Goal: Task Accomplishment & Management: Contribute content

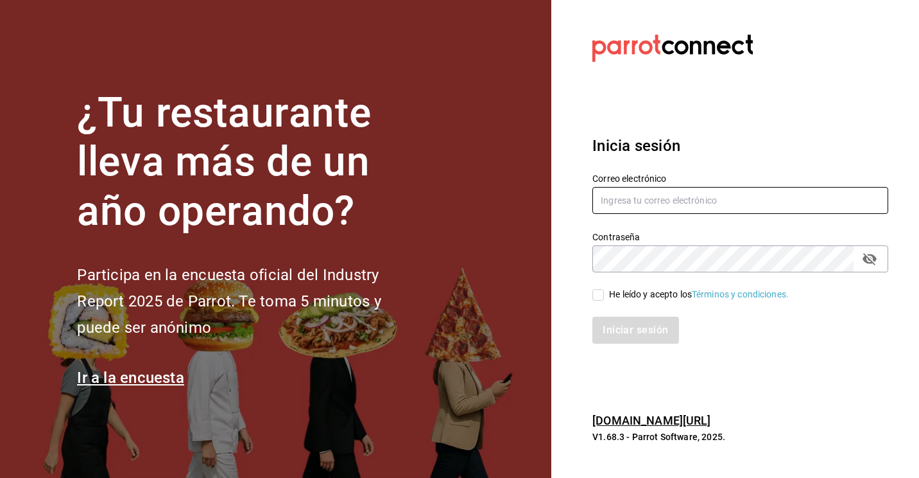
type input "[PERSON_NAME][EMAIL_ADDRESS][DOMAIN_NAME]"
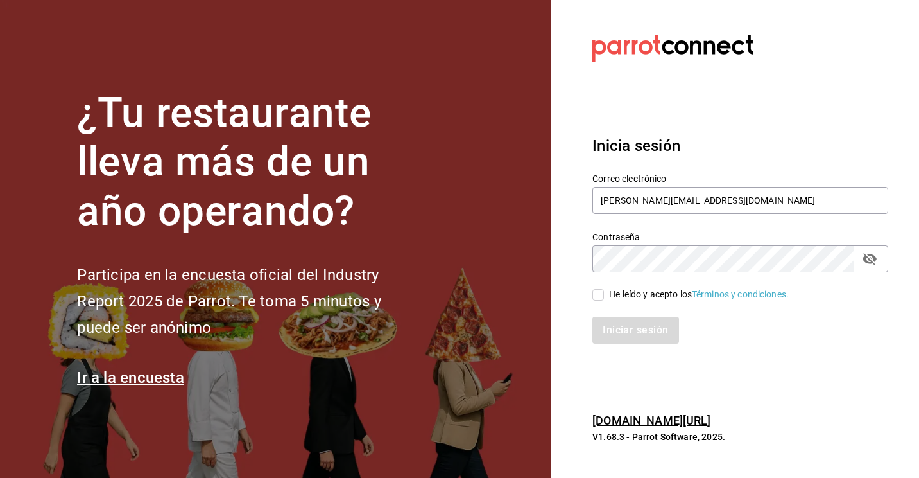
click at [598, 299] on input "He leído y acepto los Términos y condiciones." at bounding box center [599, 295] width 12 height 12
checkbox input "true"
click at [615, 326] on button "Iniciar sesión" at bounding box center [636, 330] width 87 height 27
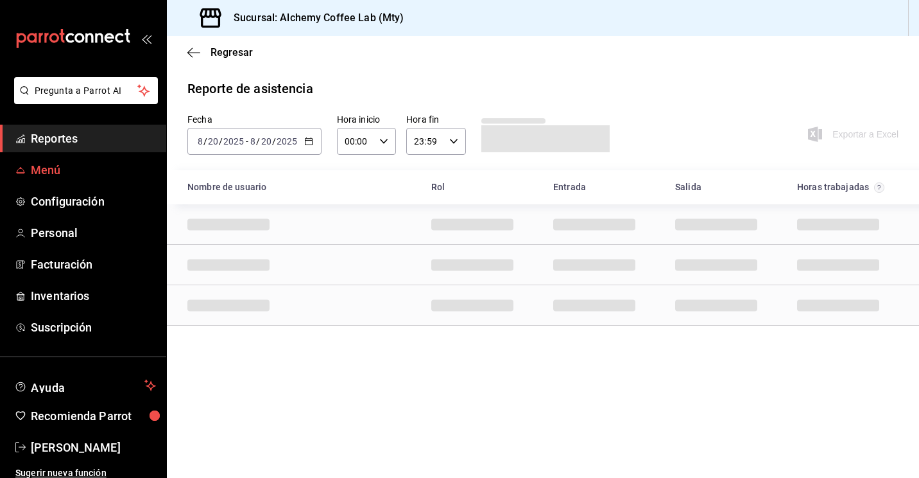
click at [64, 175] on span "Menú" at bounding box center [93, 169] width 125 height 17
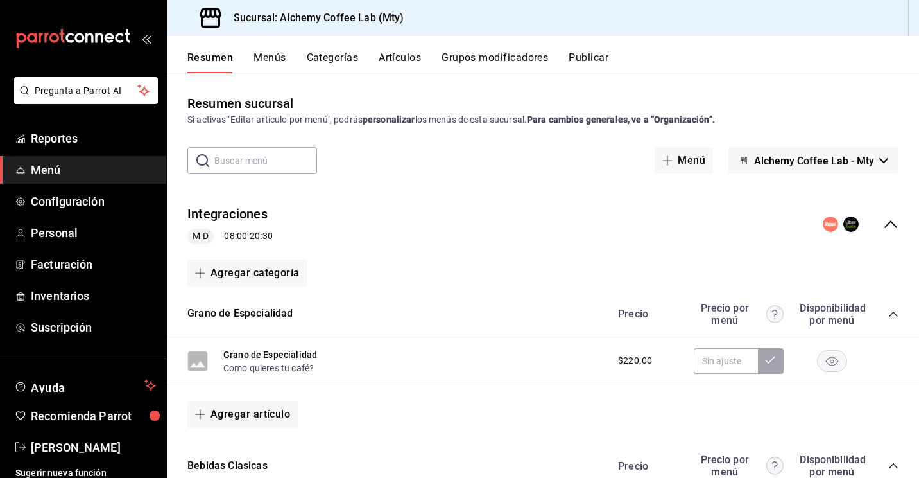
scroll to position [28, 0]
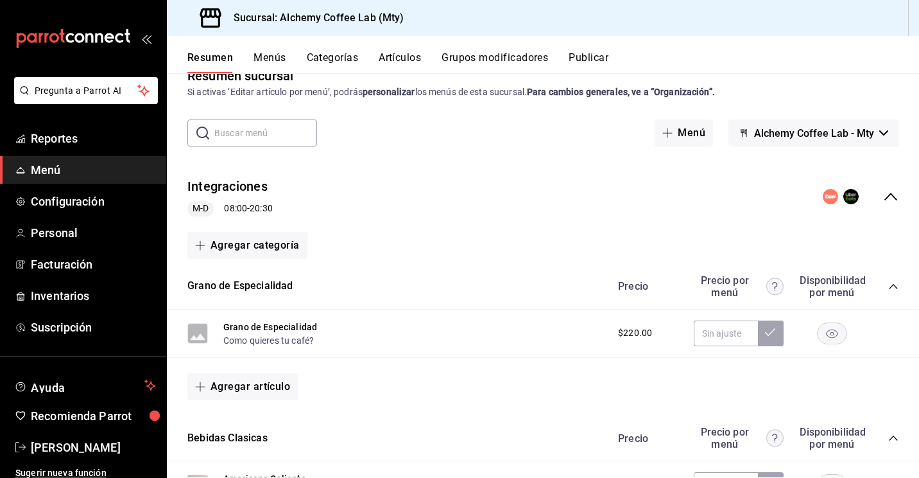
click at [885, 195] on icon "collapse-menu-row" at bounding box center [891, 197] width 13 height 8
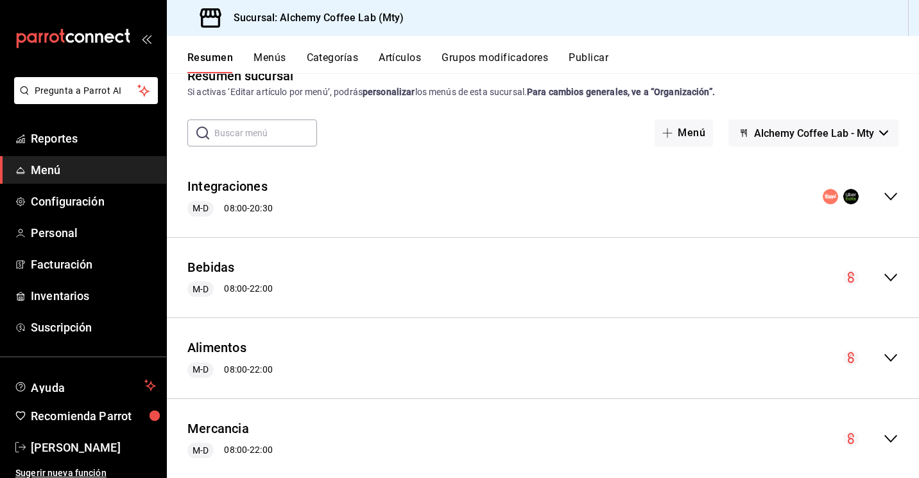
click at [884, 436] on icon "collapse-menu-row" at bounding box center [890, 438] width 15 height 15
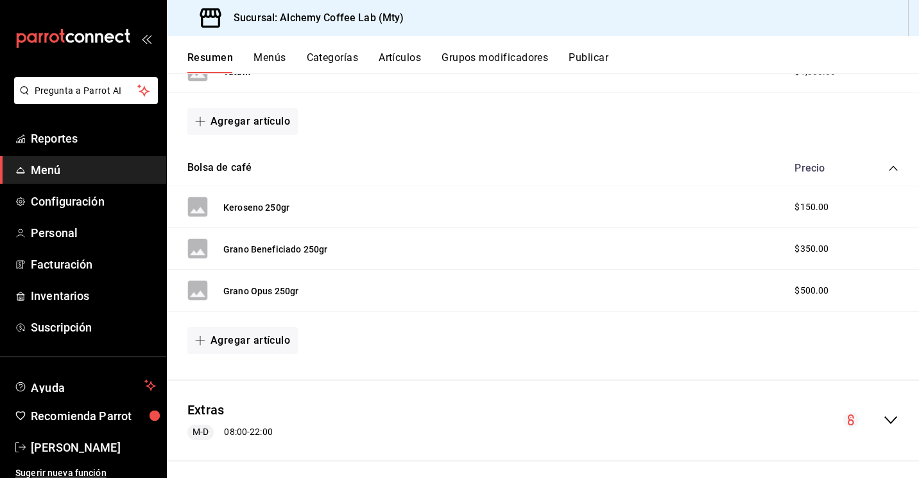
scroll to position [691, 0]
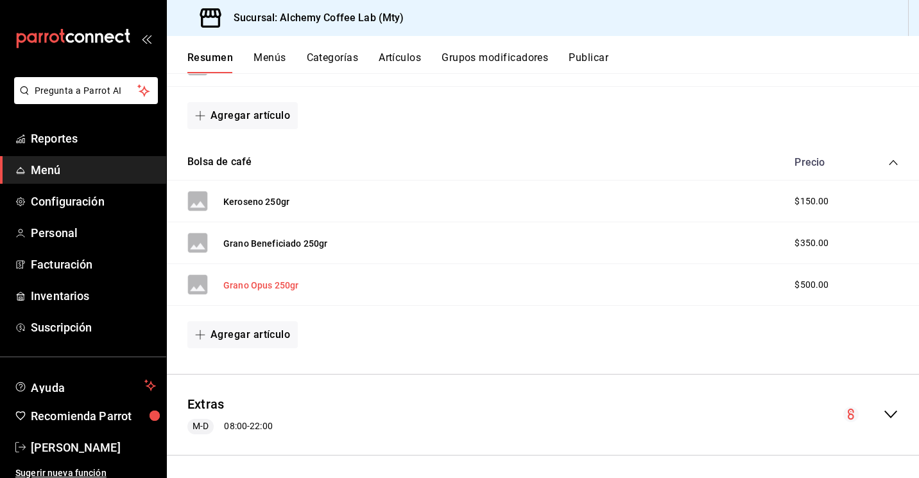
click at [263, 285] on button "Grano Opus 250gr" at bounding box center [260, 285] width 75 height 13
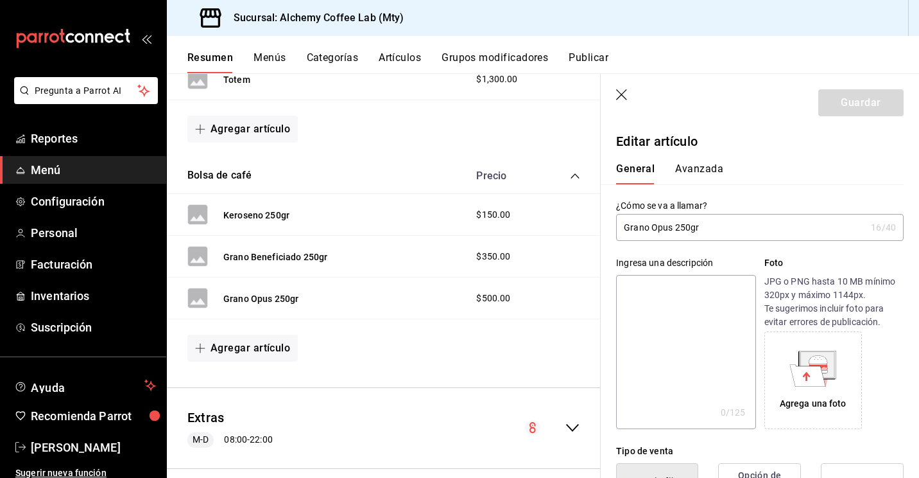
type input "$500.00"
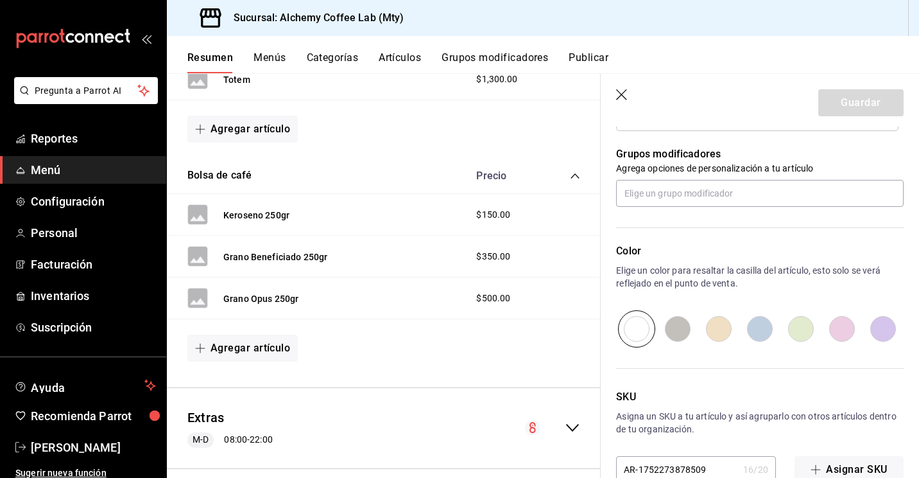
scroll to position [591, 0]
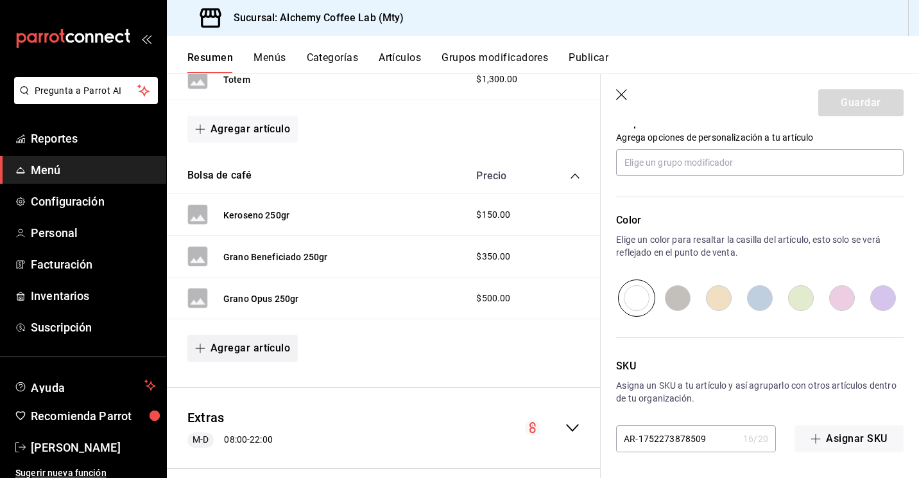
click at [245, 350] on button "Agregar artículo" at bounding box center [242, 347] width 110 height 27
click at [242, 409] on li "Artículo nuevo" at bounding box center [237, 413] width 101 height 31
type input "AR-1755722269442"
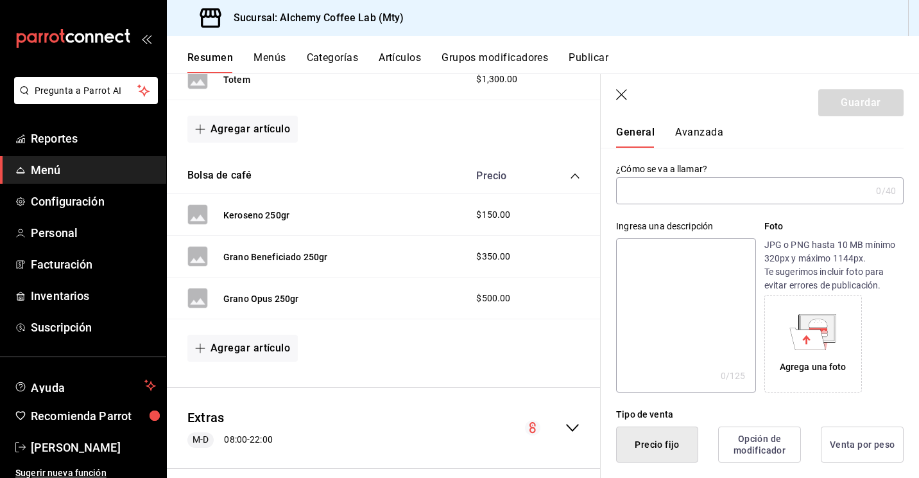
scroll to position [19, 0]
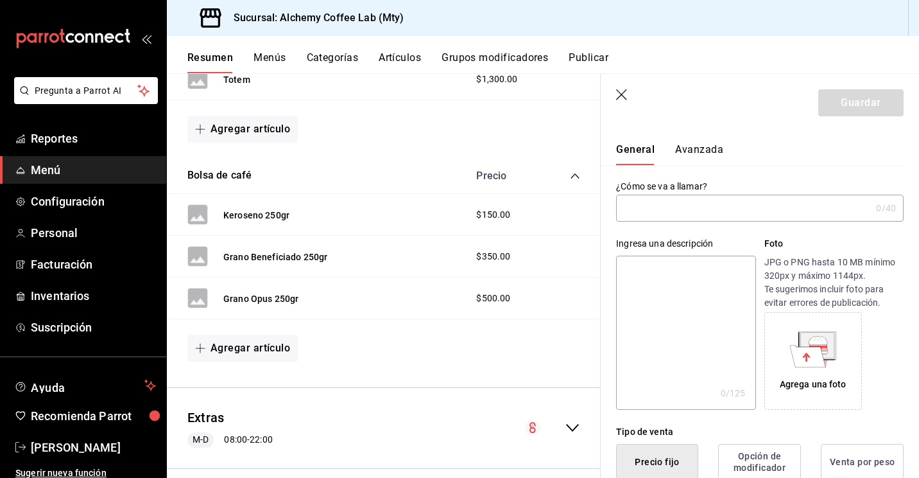
click at [708, 208] on input "text" at bounding box center [743, 208] width 255 height 26
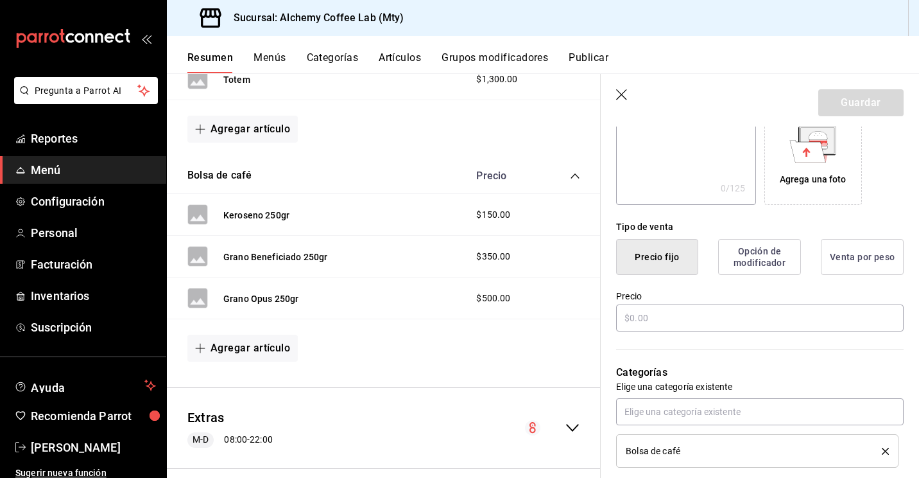
scroll to position [234, 0]
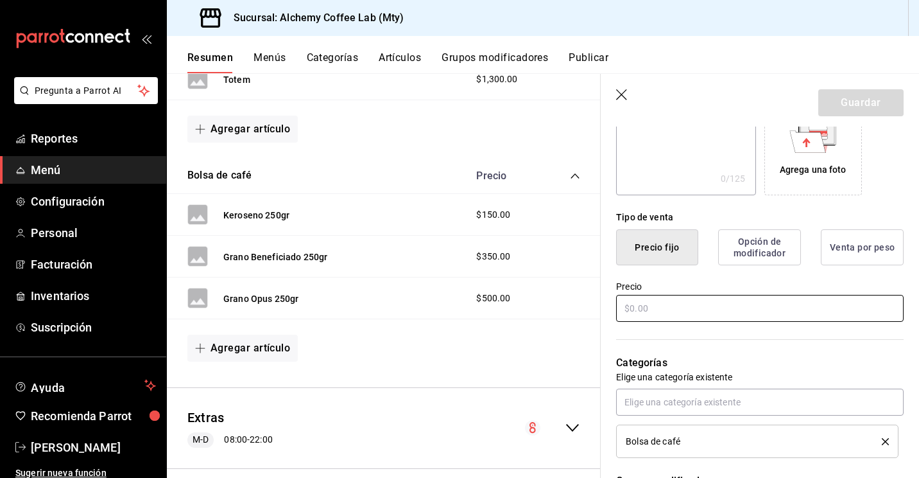
type input "Grano Opus 150gr"
click at [634, 311] on input "text" at bounding box center [760, 308] width 288 height 27
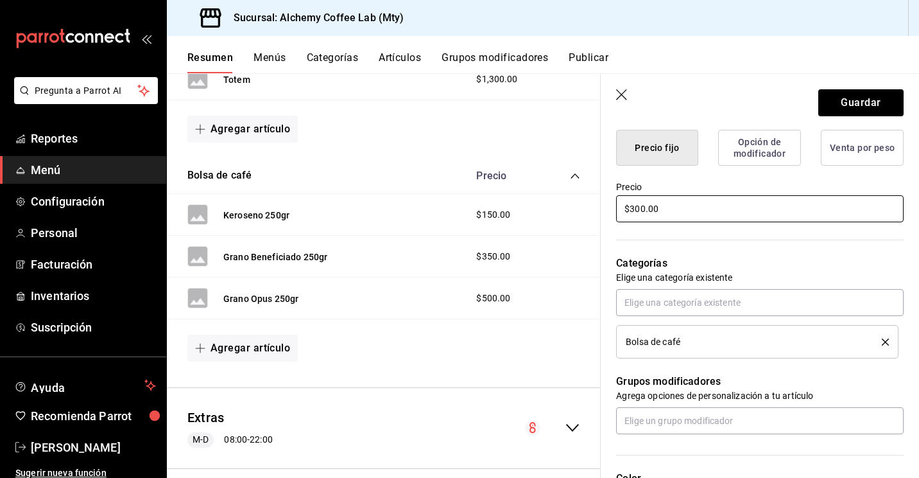
scroll to position [325, 0]
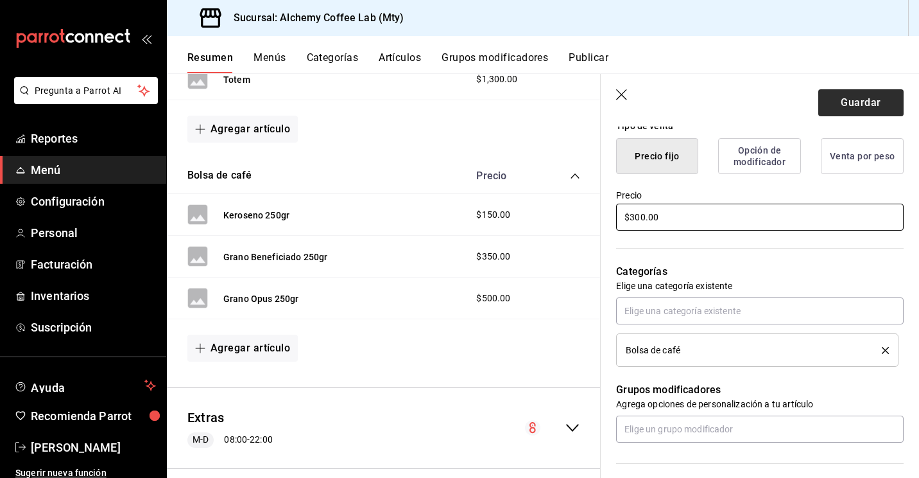
type input "$300.00"
click at [873, 99] on button "Guardar" at bounding box center [861, 102] width 85 height 27
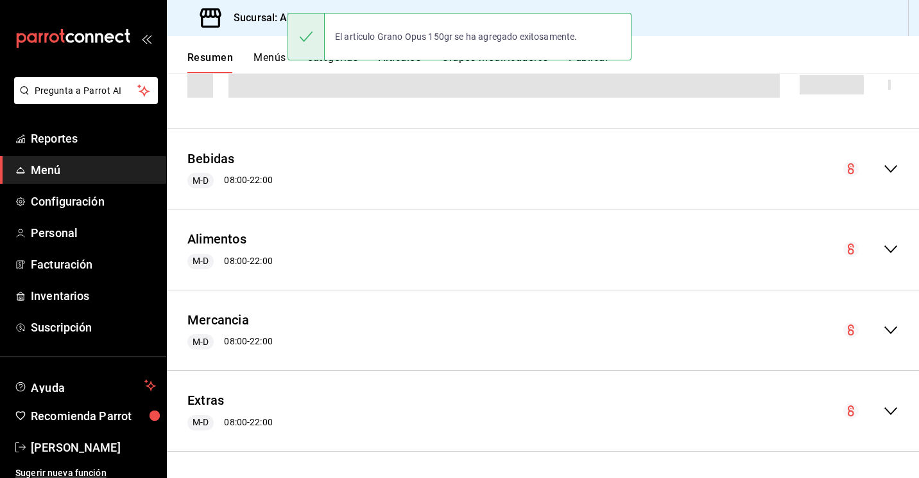
scroll to position [1057, 0]
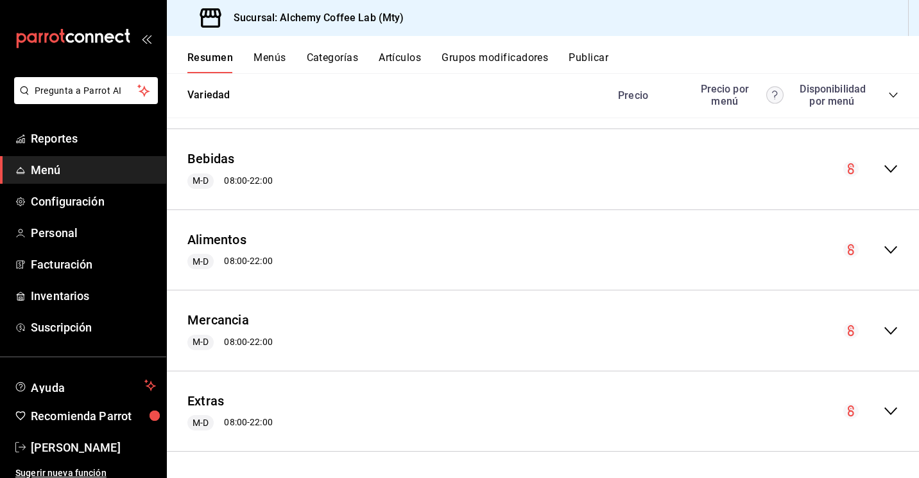
click at [879, 322] on div "Mercancia M-D 08:00 - 22:00" at bounding box center [543, 330] width 752 height 60
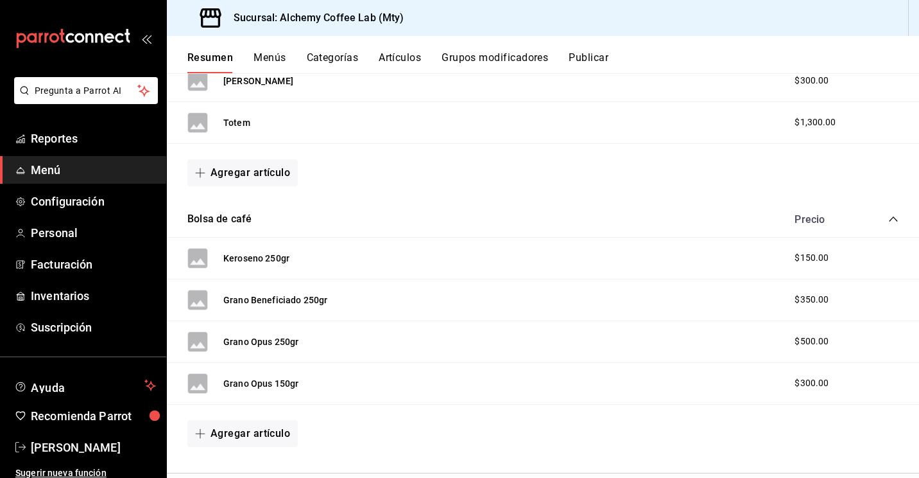
scroll to position [1554, 0]
